Goal: Information Seeking & Learning: Understand process/instructions

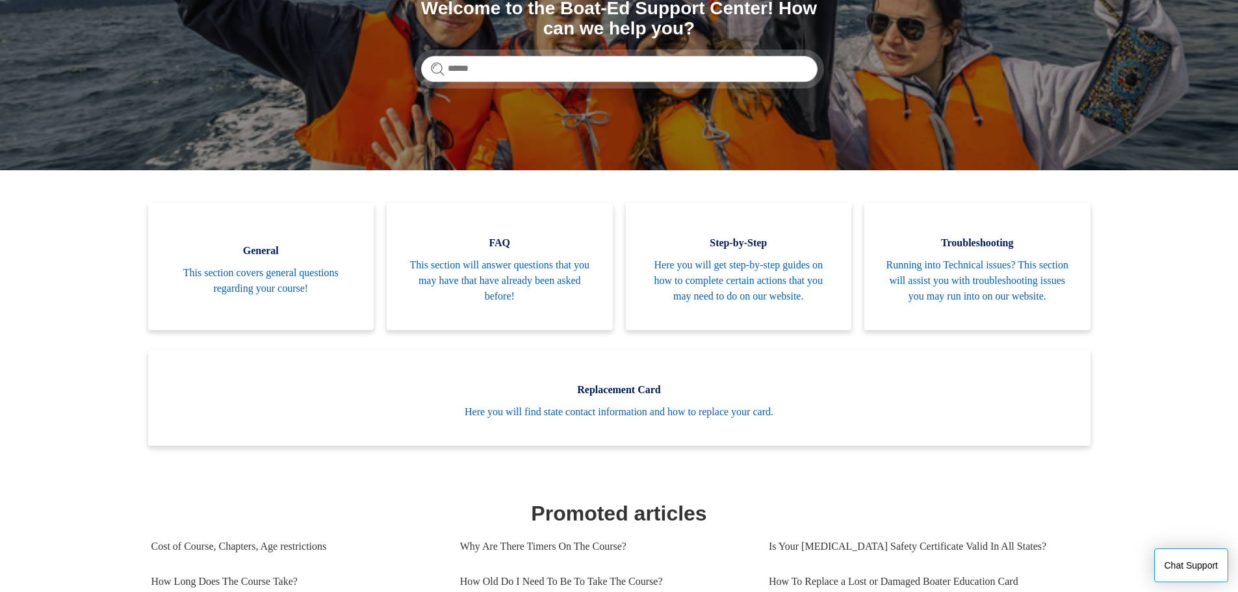
scroll to position [195, 0]
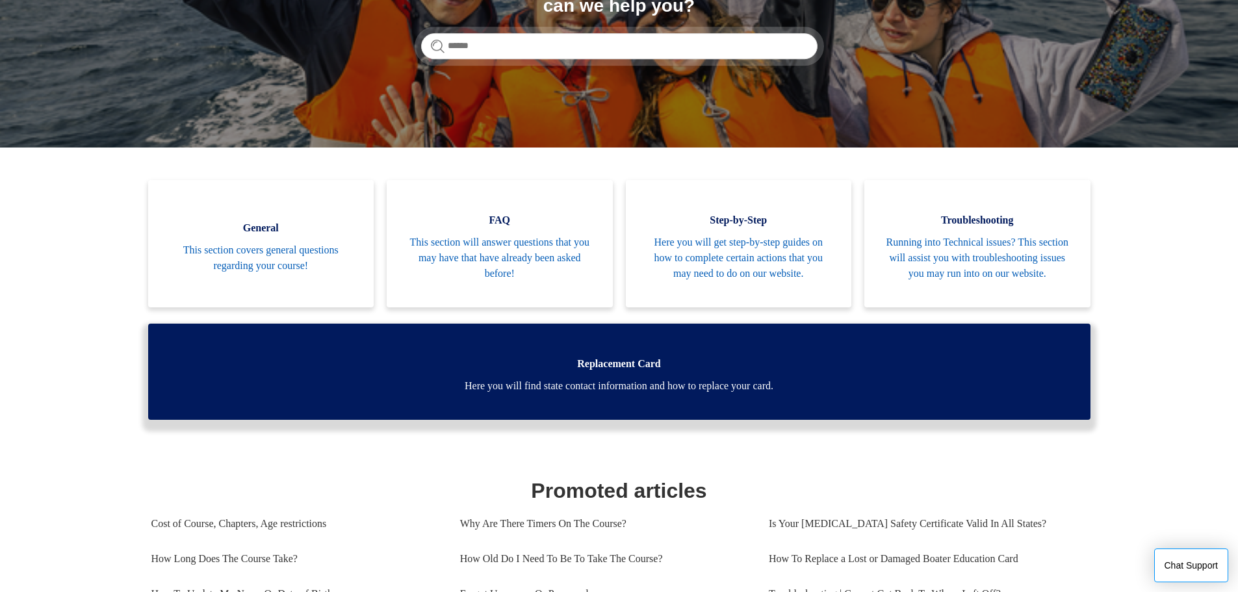
click at [618, 394] on span "Here you will find state contact information and how to replace your card." at bounding box center [620, 386] width 904 height 16
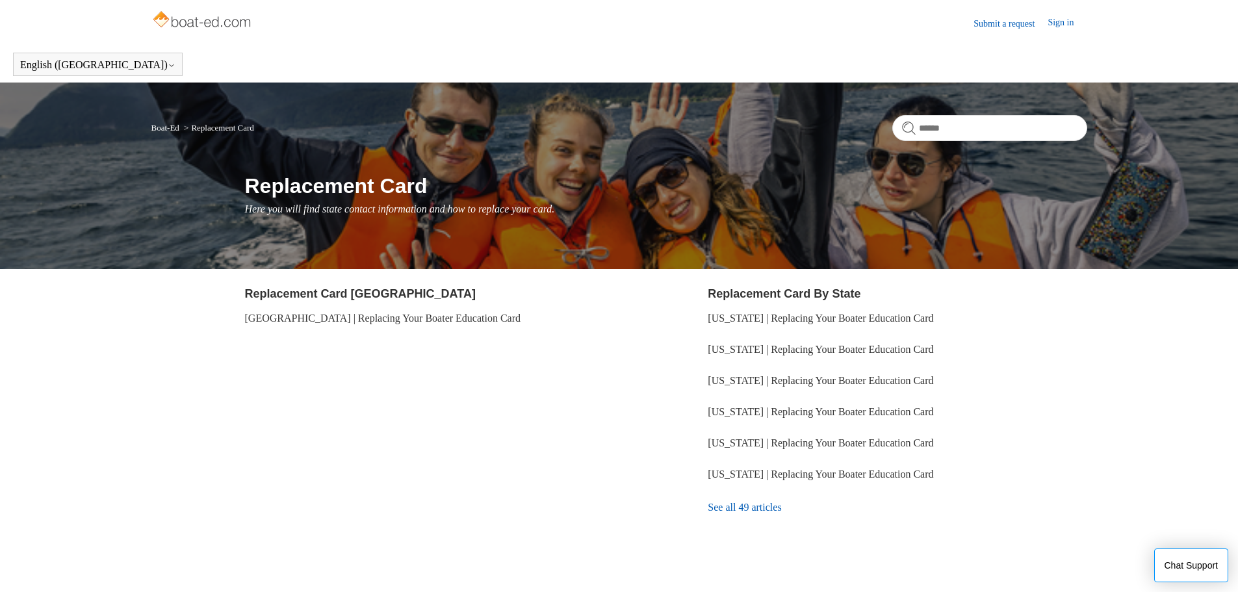
click at [751, 510] on link "See all 49 articles" at bounding box center [897, 507] width 379 height 35
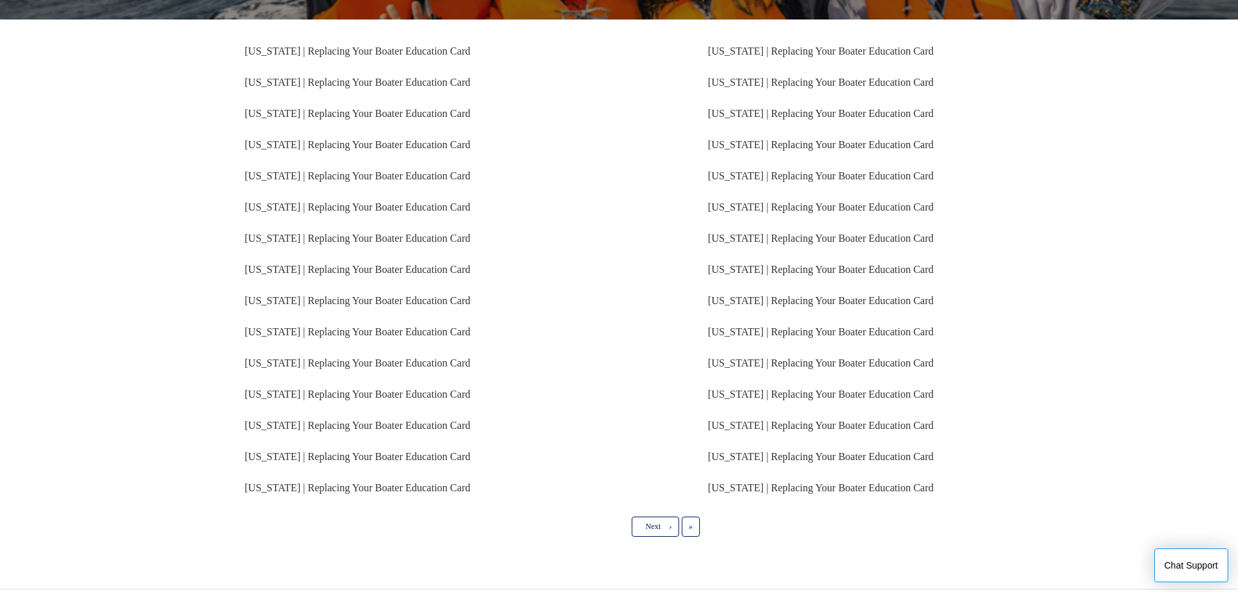
scroll to position [189, 0]
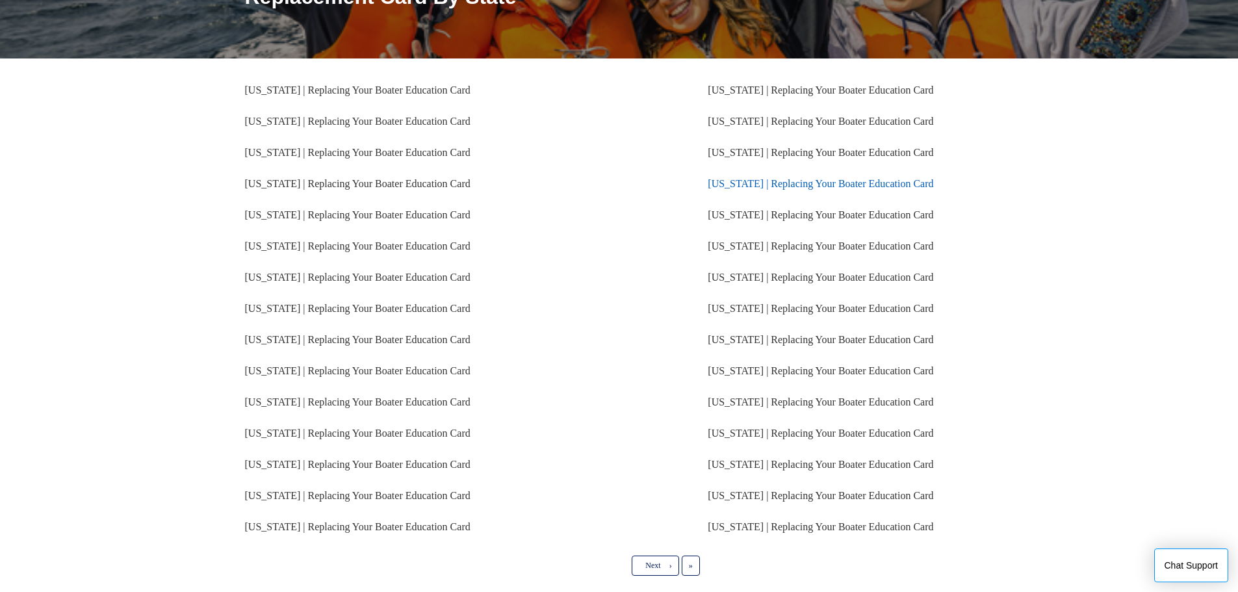
click at [781, 184] on link "Texas | Replacing Your Boater Education Card" at bounding box center [821, 183] width 226 height 11
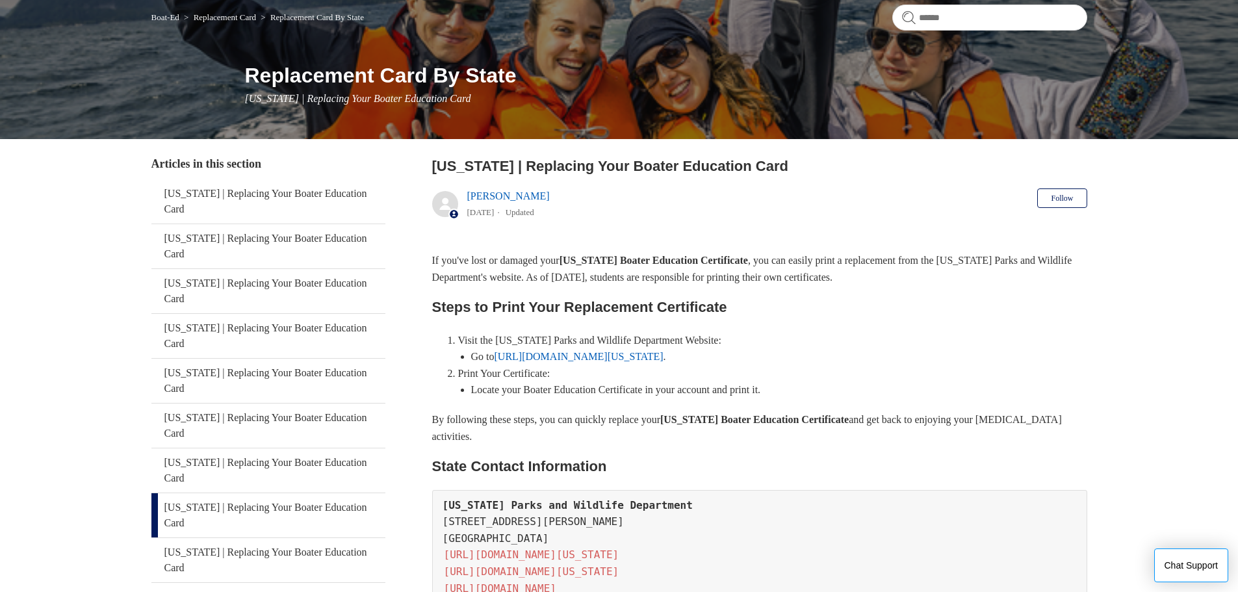
scroll to position [130, 0]
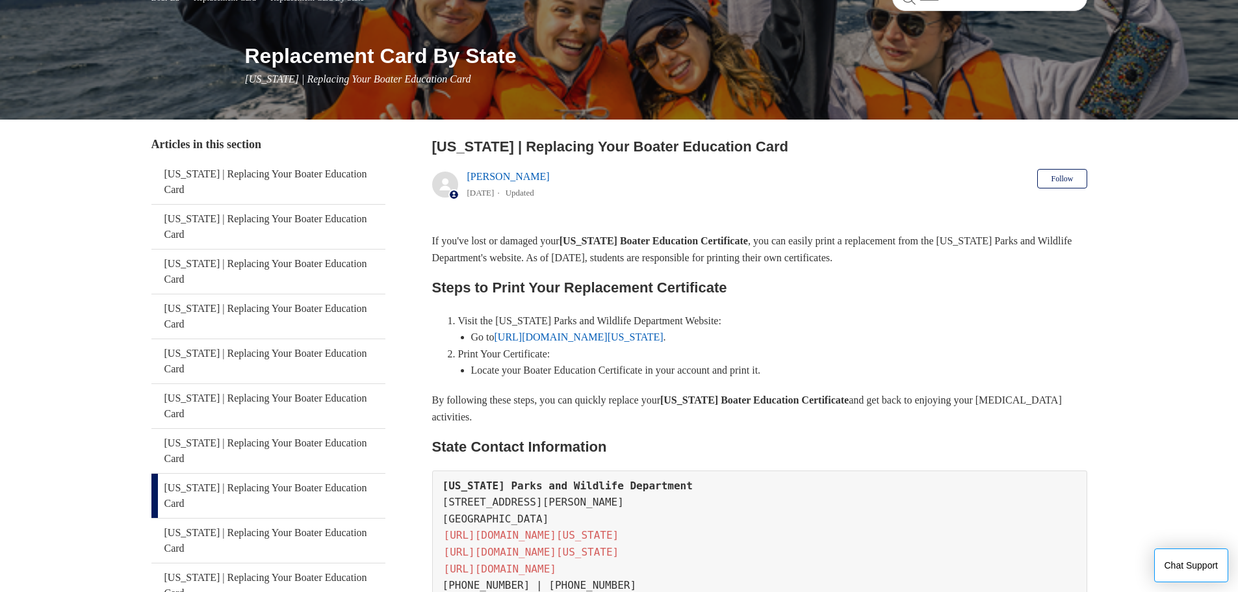
click at [572, 339] on link "https://tpwd.texas.gov/" at bounding box center [579, 337] width 169 height 11
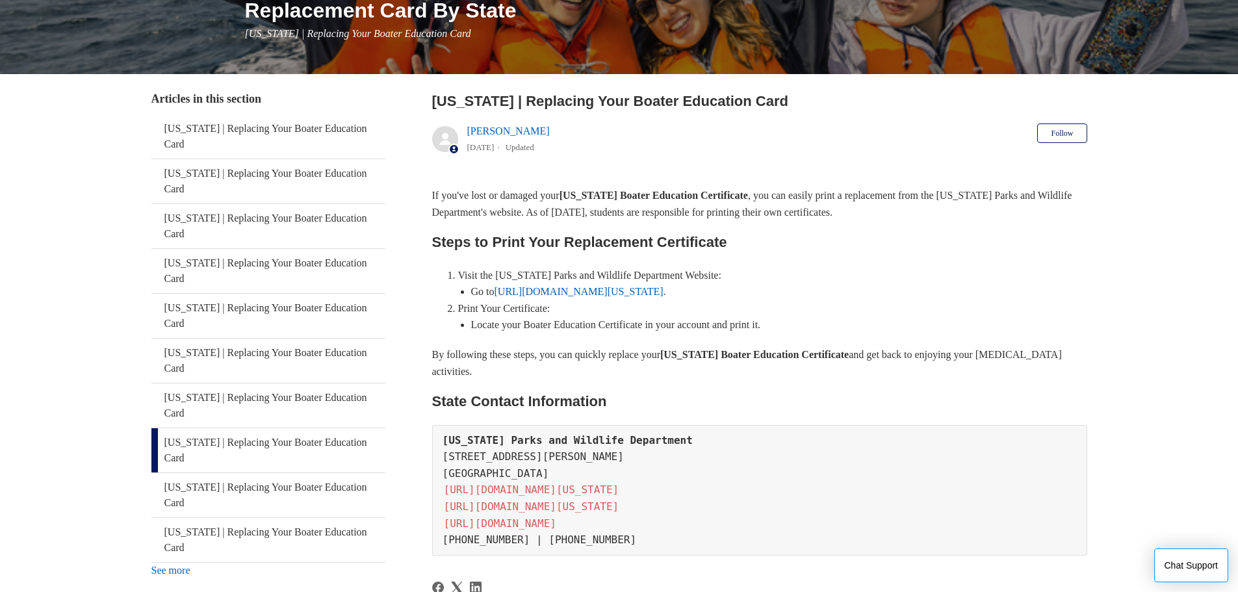
scroll to position [195, 0]
